Goal: Task Accomplishment & Management: Use online tool/utility

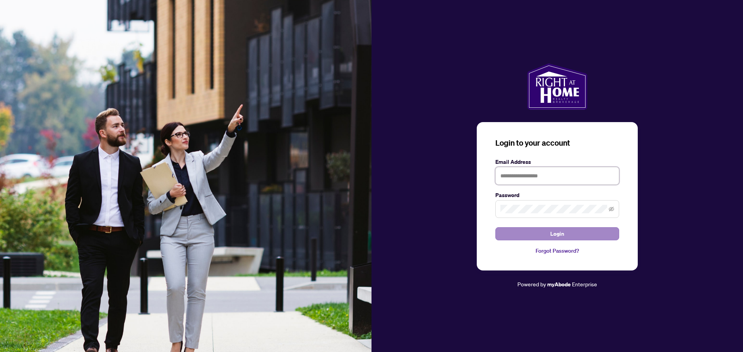
type input "**********"
click at [543, 237] on button "Login" at bounding box center [557, 233] width 124 height 13
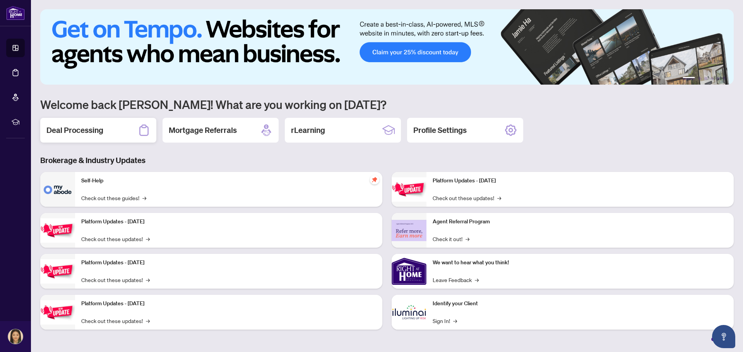
click at [79, 129] on h2 "Deal Processing" at bounding box center [74, 130] width 57 height 11
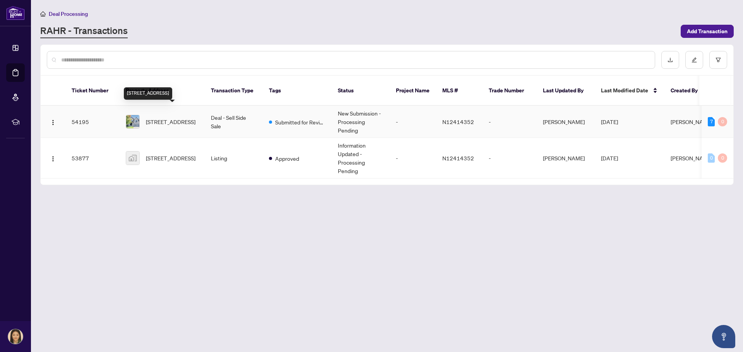
click at [178, 118] on span "[STREET_ADDRESS]" at bounding box center [171, 122] width 50 height 9
